Goal: Task Accomplishment & Management: Use online tool/utility

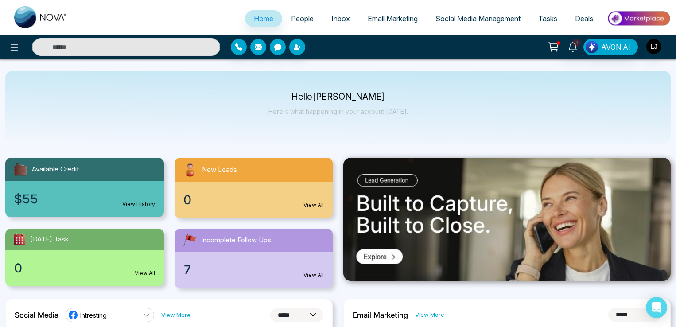
select select "*"
click at [397, 23] on link "Email Marketing" at bounding box center [393, 18] width 68 height 17
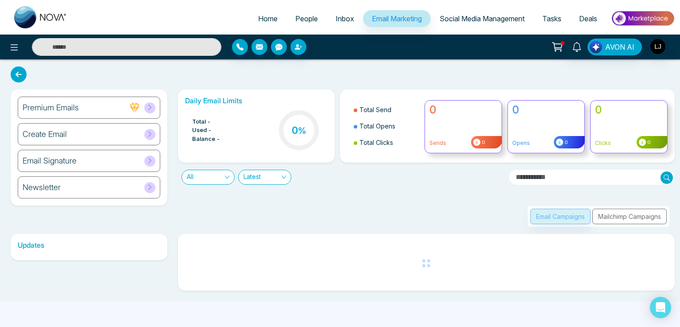
click at [142, 106] on div at bounding box center [142, 107] width 26 height 11
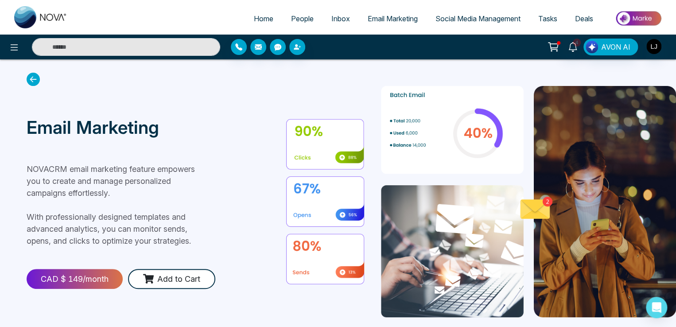
click at [32, 80] on icon at bounding box center [33, 79] width 13 height 13
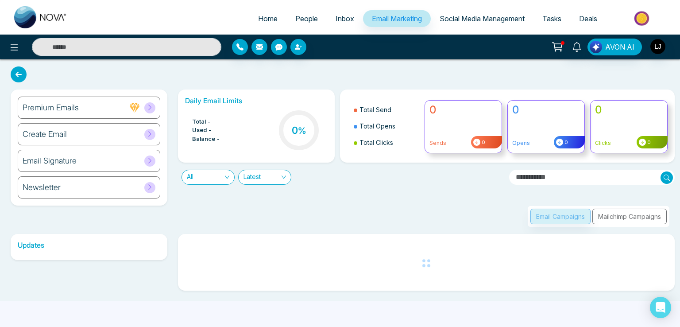
click at [120, 183] on div "Newsletter" at bounding box center [89, 187] width 143 height 22
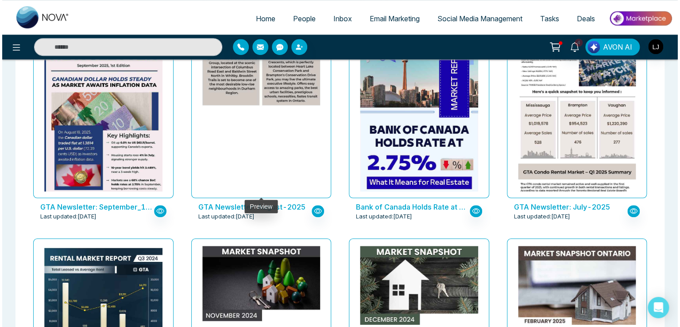
scroll to position [5, 0]
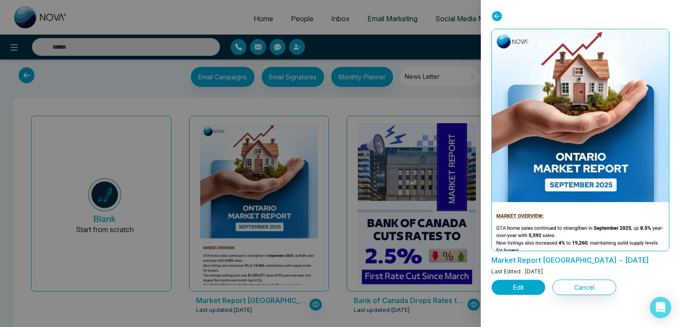
click at [508, 291] on button "Edit" at bounding box center [519, 287] width 54 height 16
